Goal: Navigation & Orientation: Find specific page/section

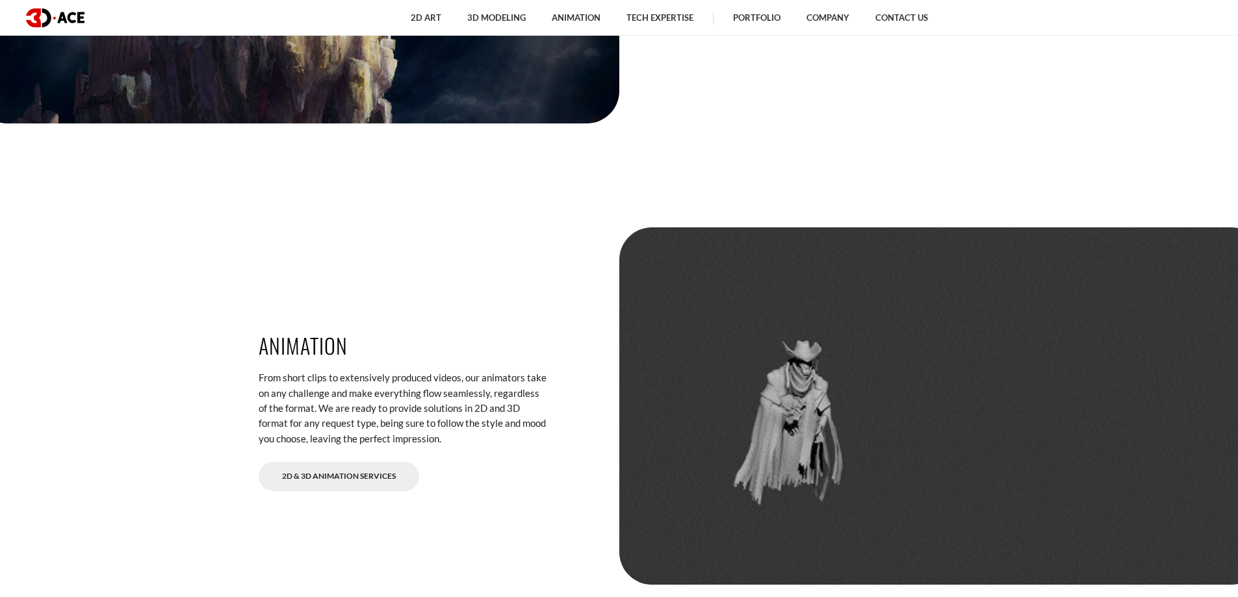
scroll to position [2600, 0]
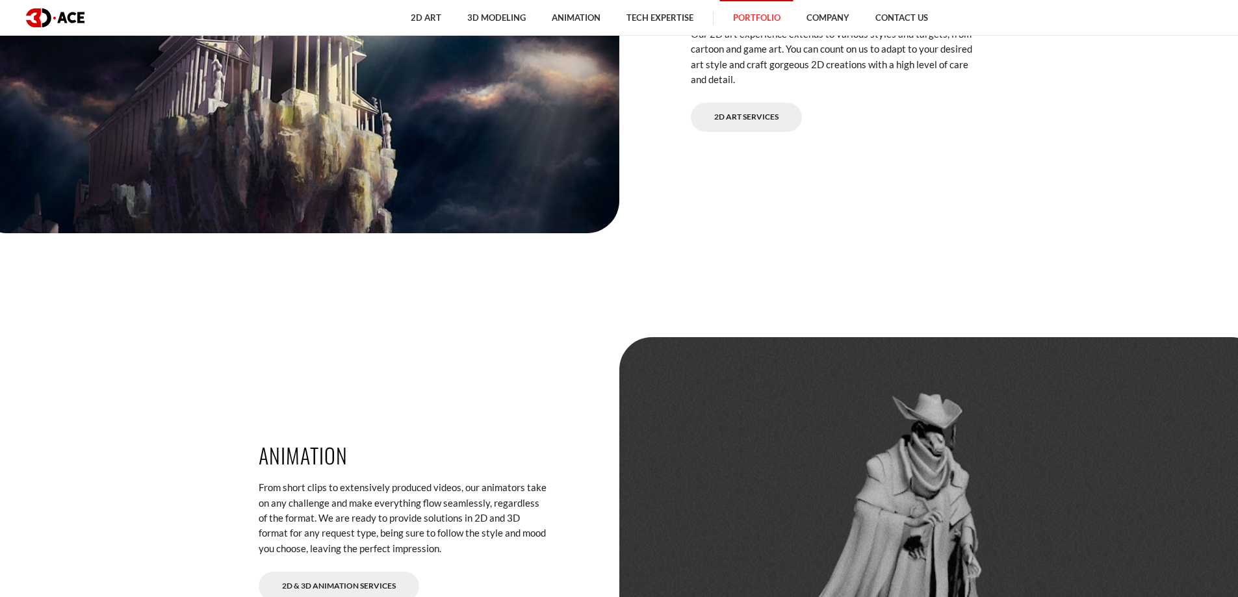
click at [761, 22] on link "Portfolio" at bounding box center [756, 18] width 73 height 36
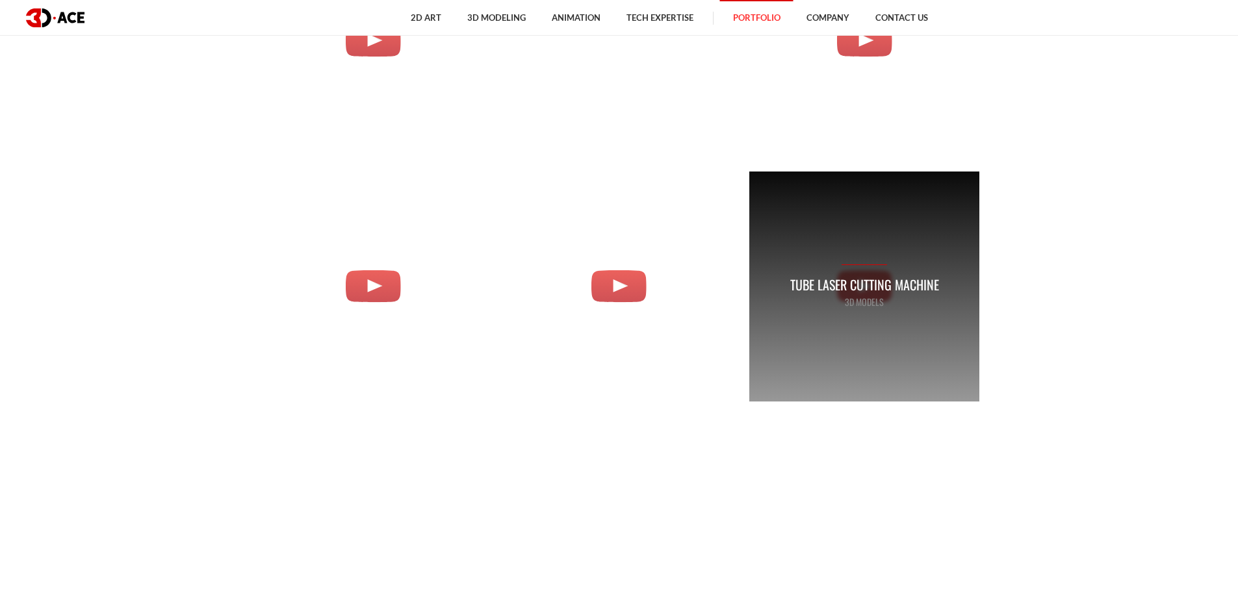
scroll to position [2470, 0]
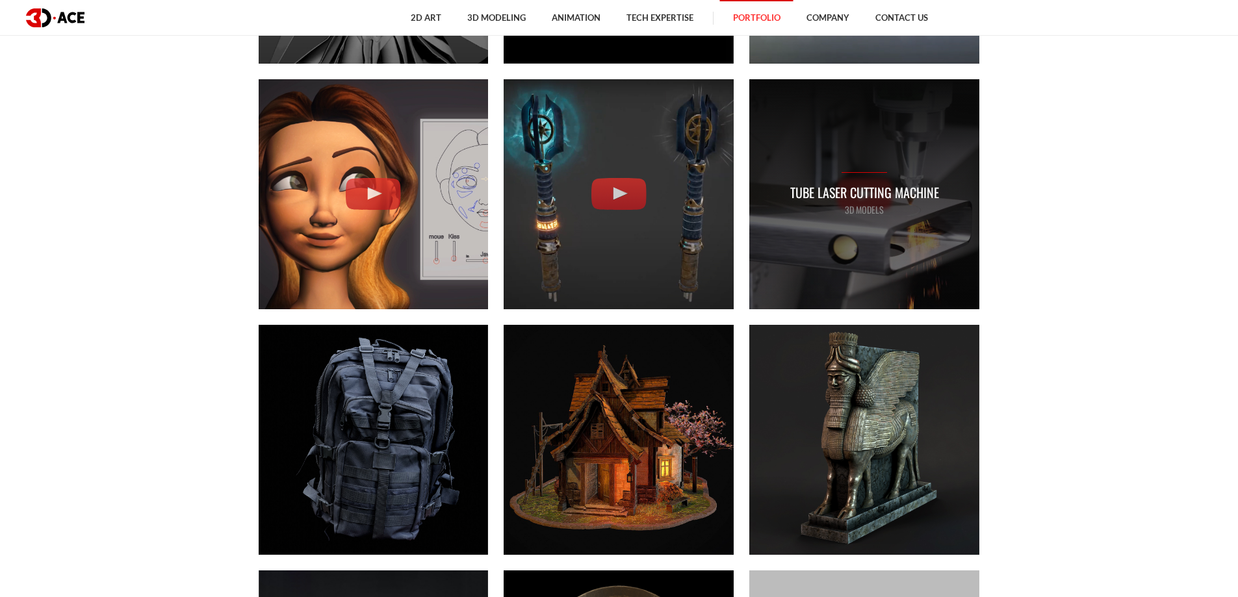
click at [869, 200] on p "Tube Laser Cutting Machine" at bounding box center [864, 193] width 149 height 20
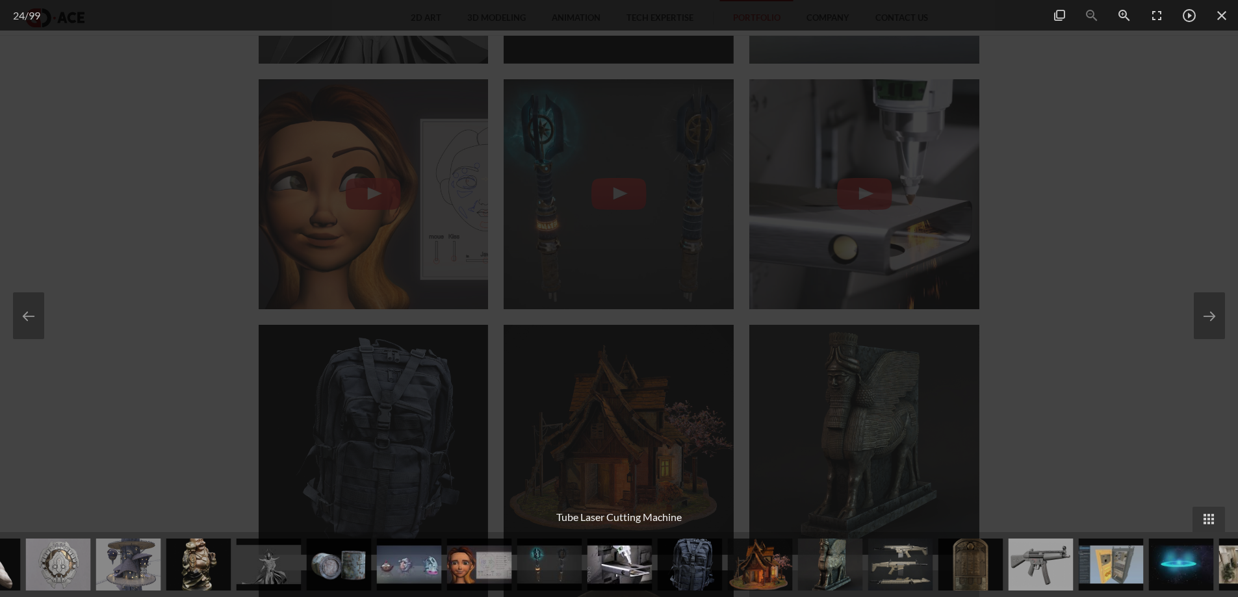
click at [1002, 411] on div at bounding box center [619, 298] width 1238 height 597
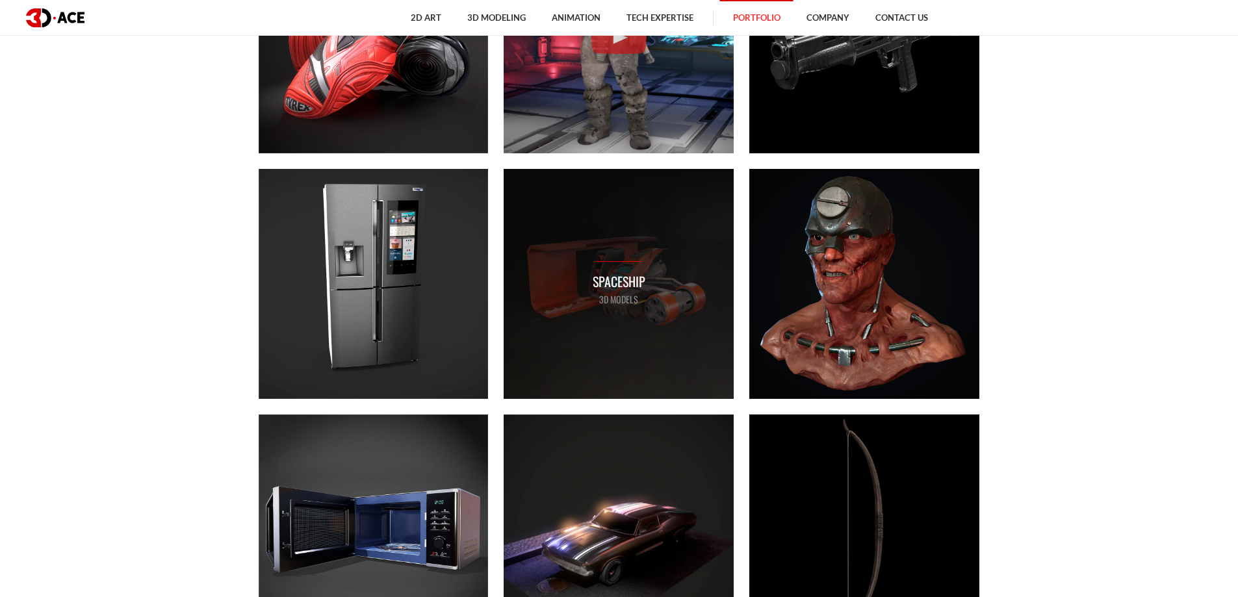
scroll to position [3856, 0]
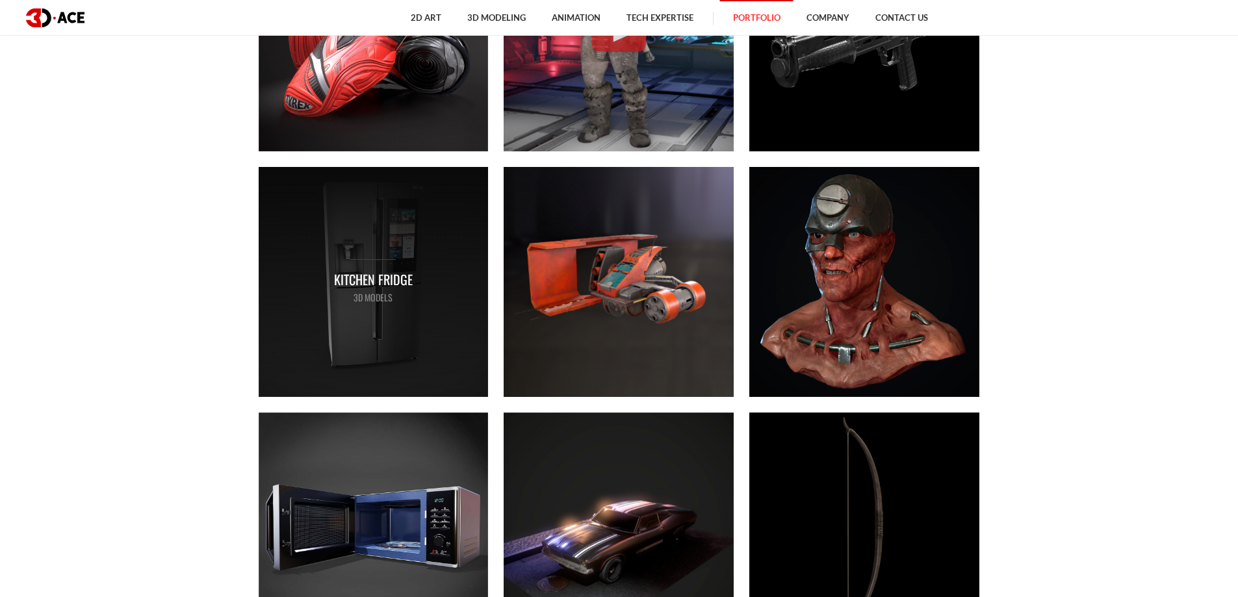
click at [373, 313] on div "Kitchen Fridge 3D MODELS" at bounding box center [374, 282] width 230 height 230
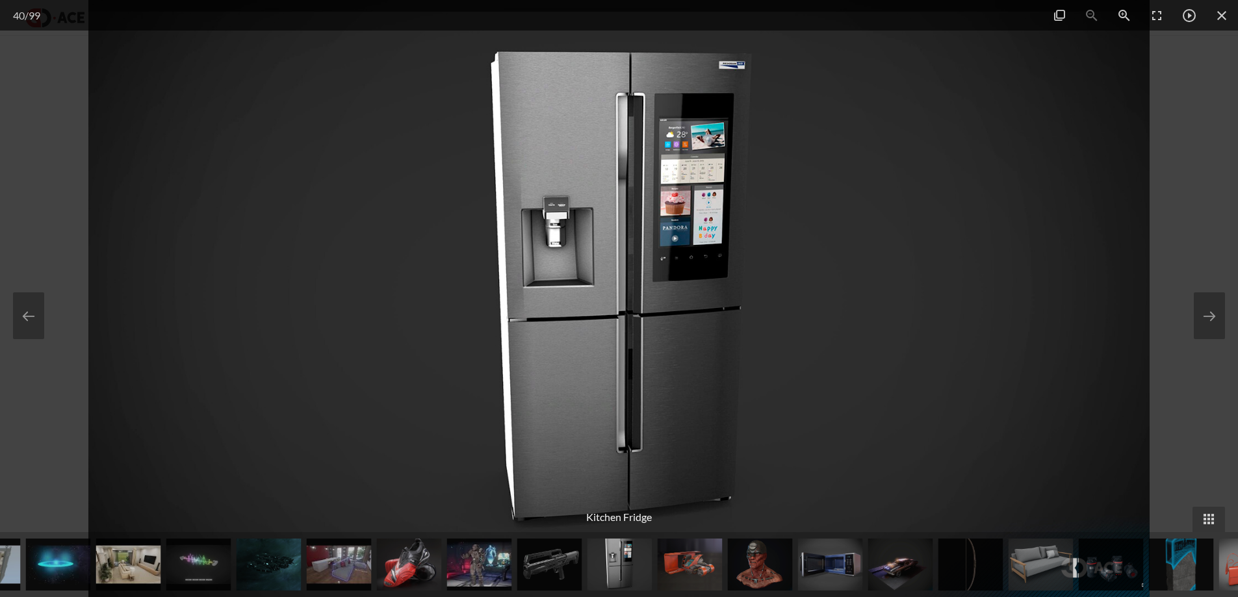
drag, startPoint x: 612, startPoint y: 332, endPoint x: 554, endPoint y: 329, distance: 57.9
click at [554, 329] on img at bounding box center [619, 298] width 1062 height 597
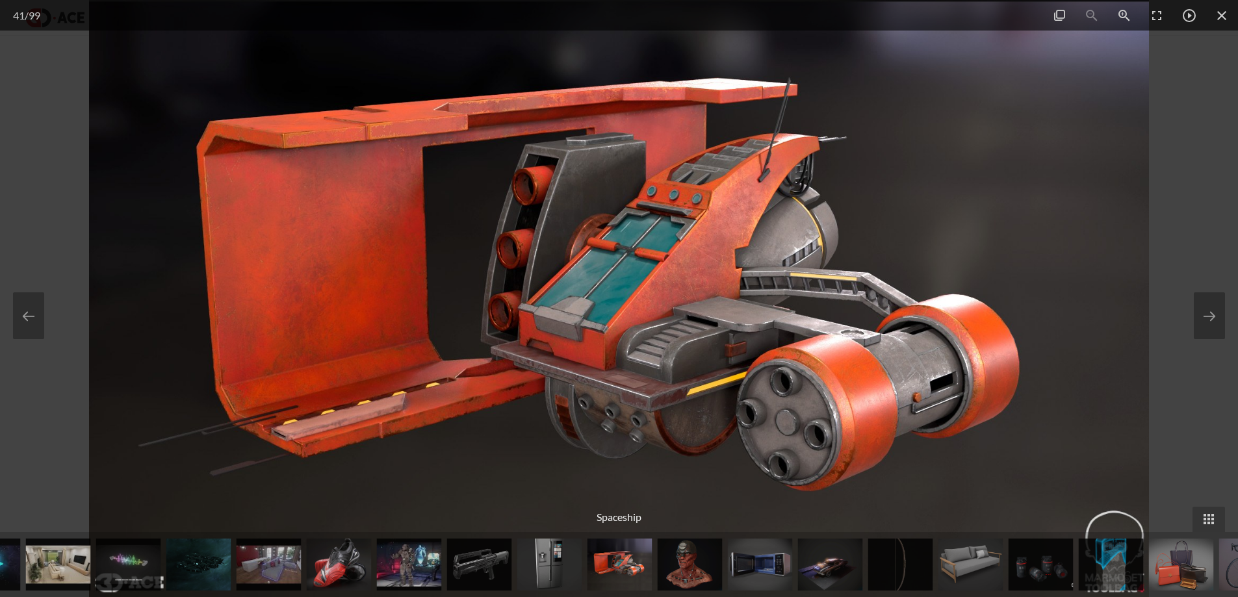
drag, startPoint x: 632, startPoint y: 323, endPoint x: 550, endPoint y: 315, distance: 82.3
click at [579, 318] on img at bounding box center [618, 298] width 1059 height 597
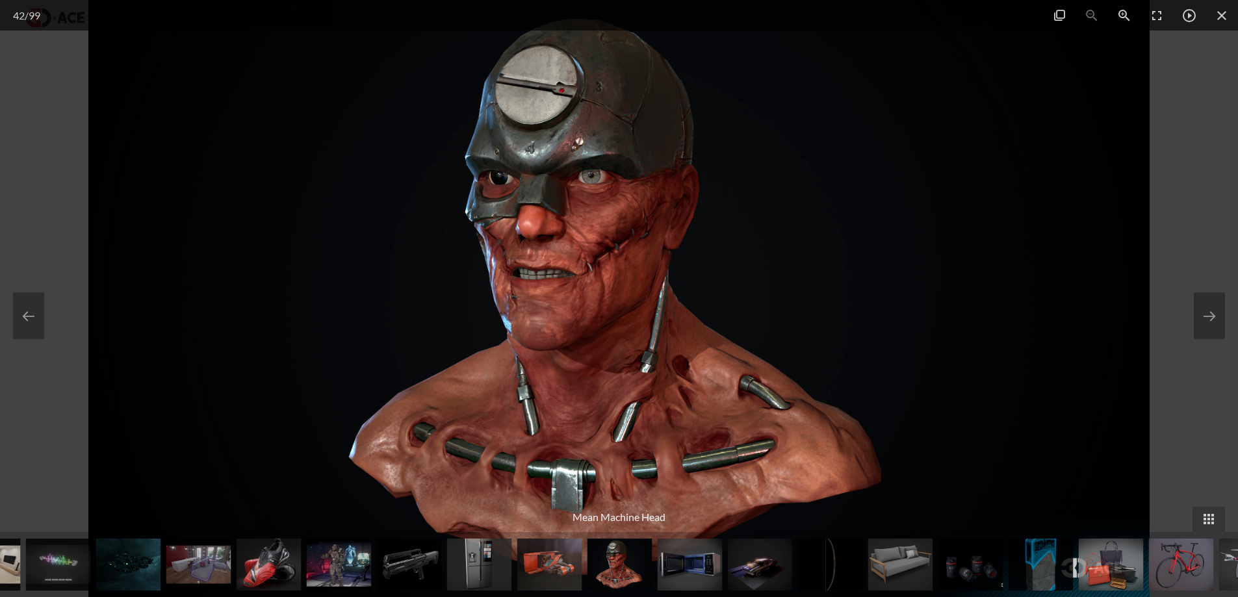
drag, startPoint x: 636, startPoint y: 317, endPoint x: 787, endPoint y: 325, distance: 151.6
click at [743, 318] on img at bounding box center [619, 298] width 1062 height 597
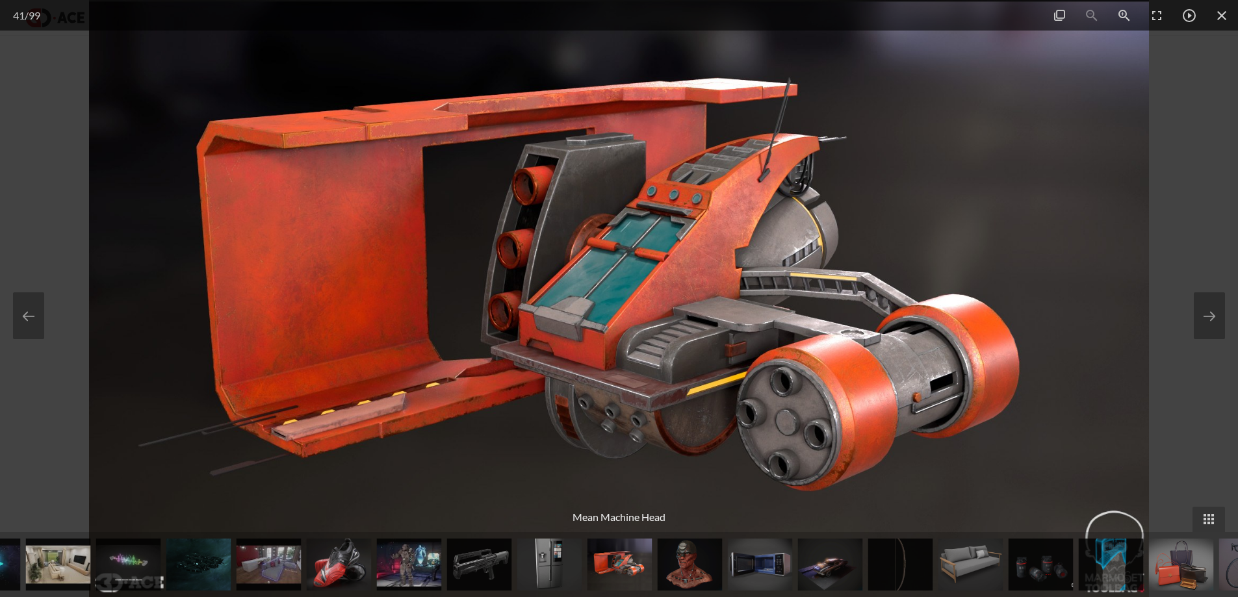
drag, startPoint x: 631, startPoint y: 309, endPoint x: 745, endPoint y: 304, distance: 113.8
click at [727, 304] on img at bounding box center [618, 298] width 1059 height 597
click at [738, 304] on img at bounding box center [618, 298] width 1059 height 597
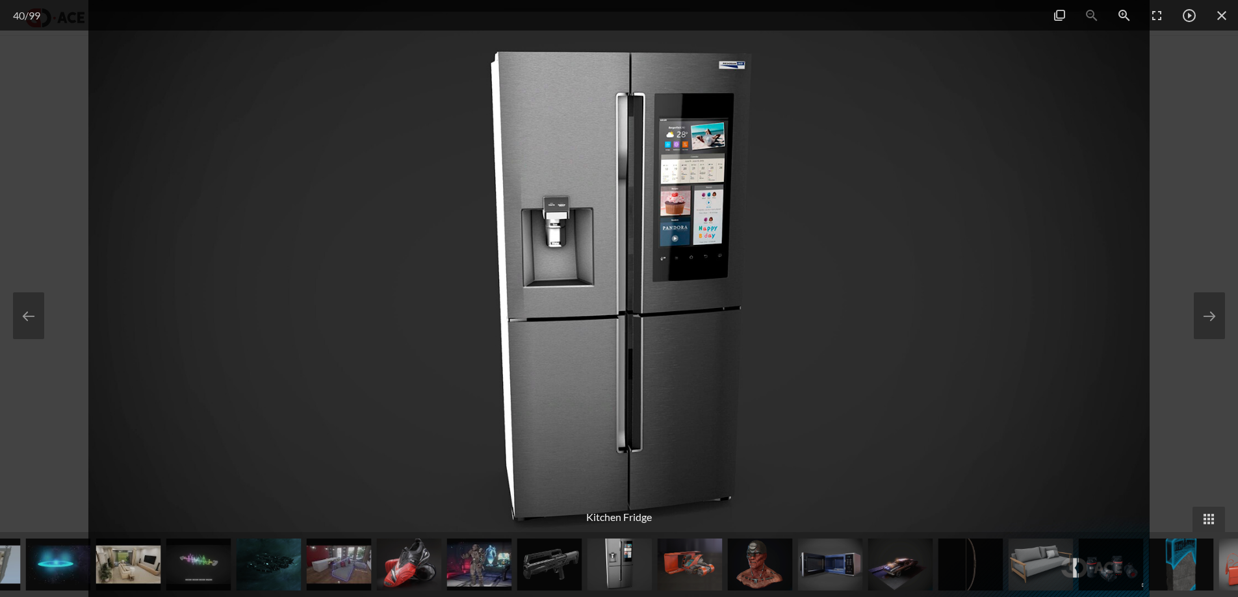
drag, startPoint x: 497, startPoint y: 289, endPoint x: 634, endPoint y: 290, distance: 137.1
click at [583, 289] on img at bounding box center [619, 298] width 1062 height 597
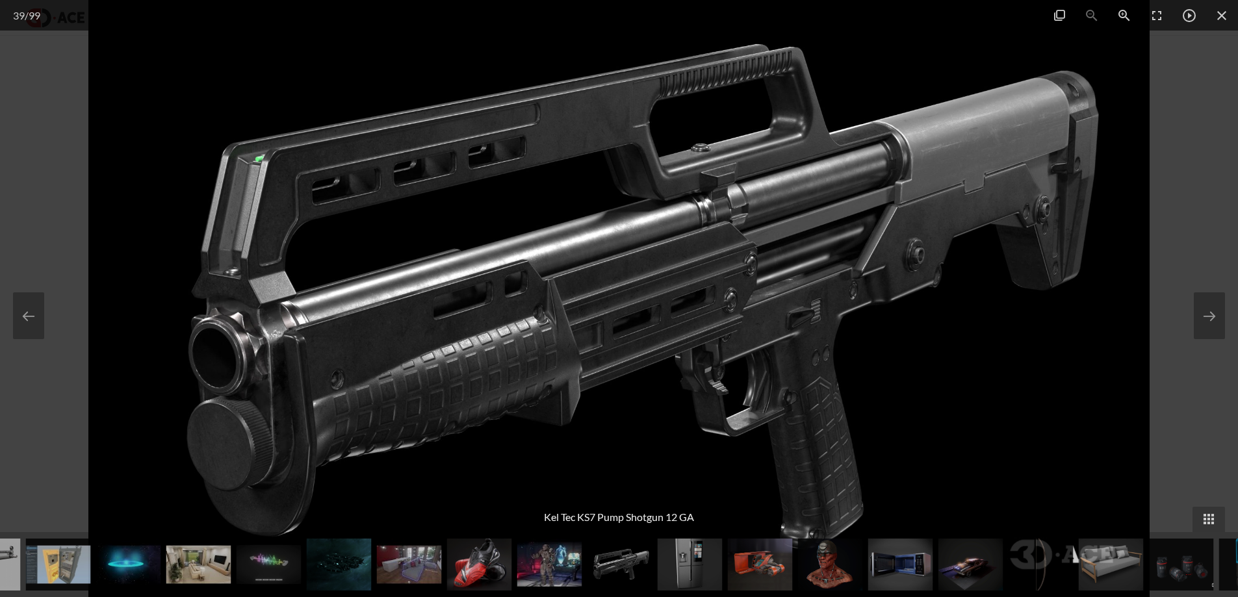
click at [68, 162] on div at bounding box center [619, 298] width 1238 height 597
